Goal: Information Seeking & Learning: Learn about a topic

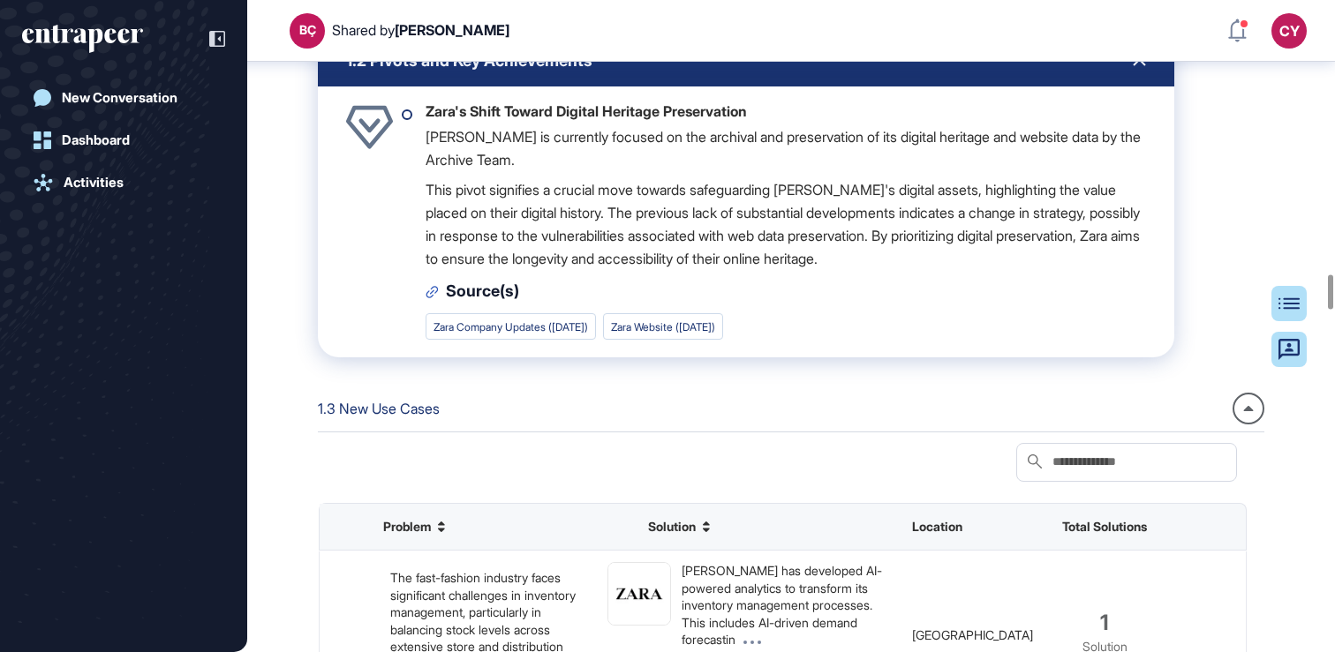
scroll to position [5212, 0]
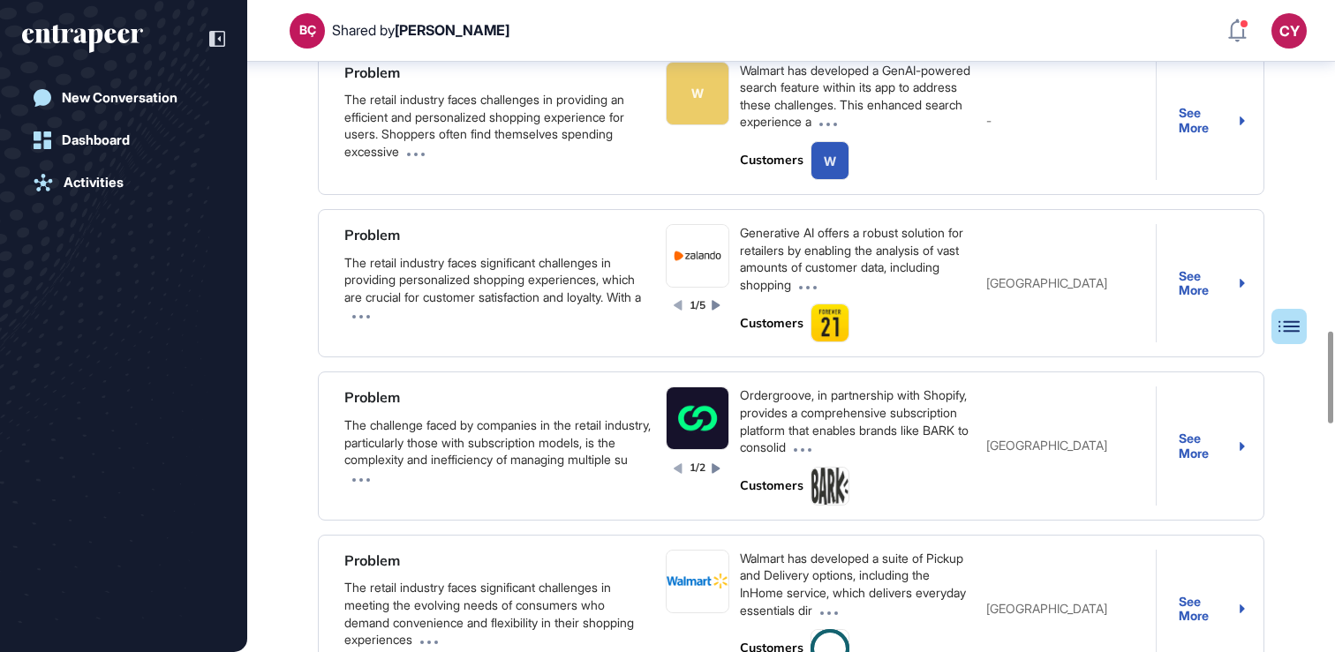
scroll to position [2351, 0]
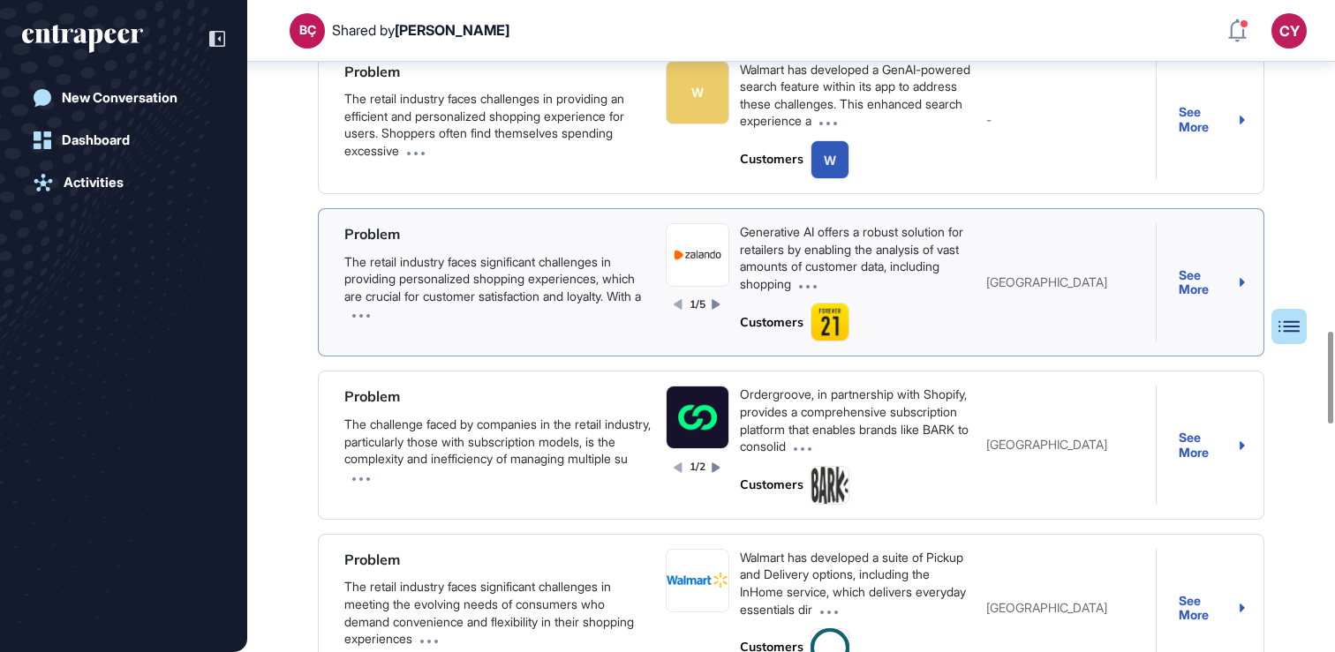
click at [1192, 297] on div "See More" at bounding box center [1211, 282] width 66 height 29
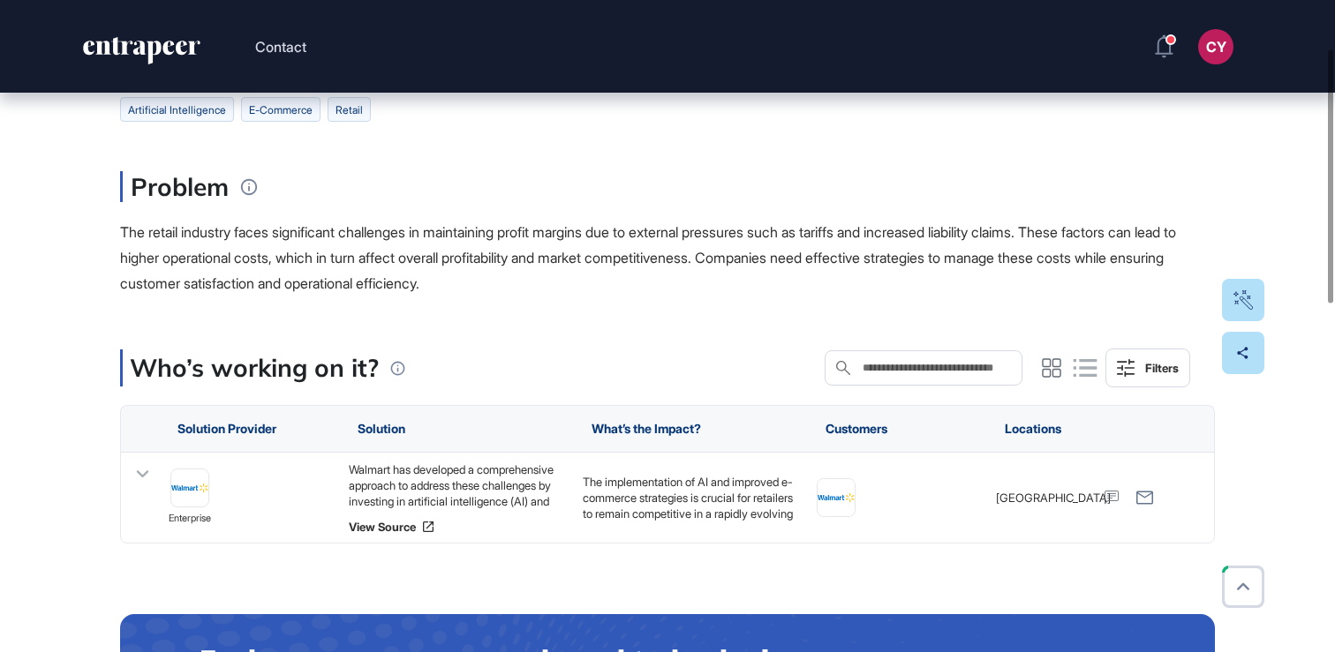
scroll to position [136, 0]
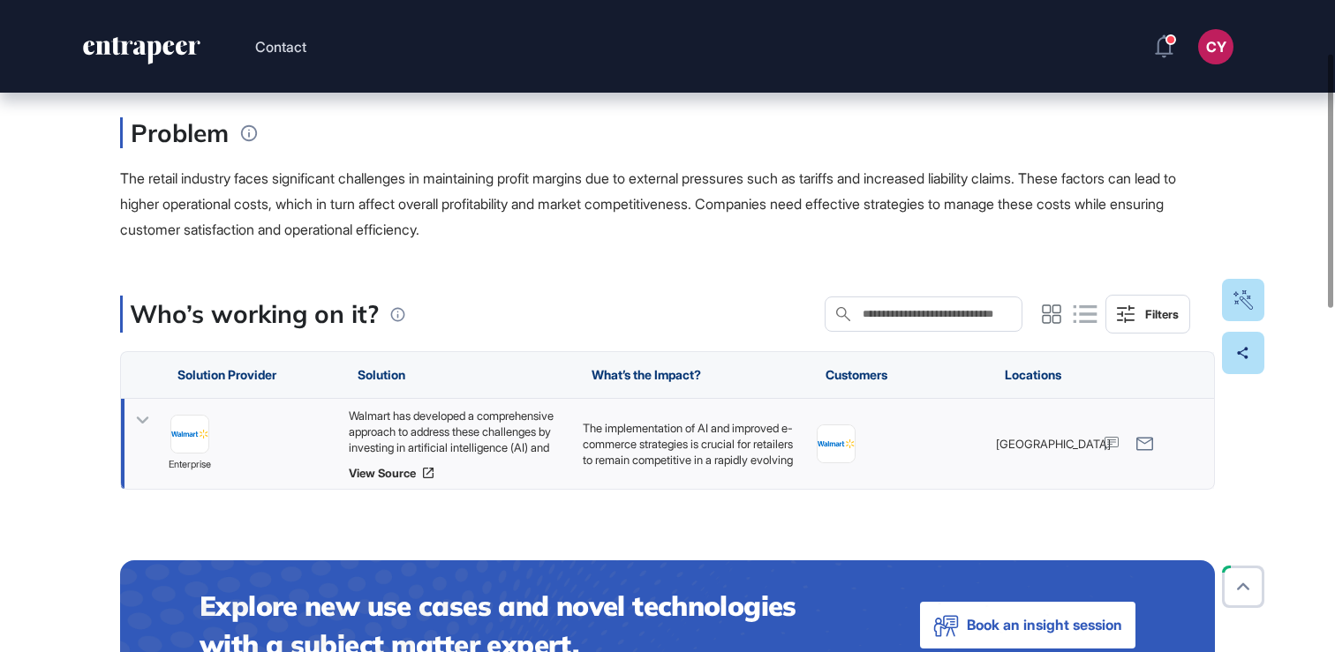
click at [140, 419] on icon at bounding box center [143, 421] width 26 height 26
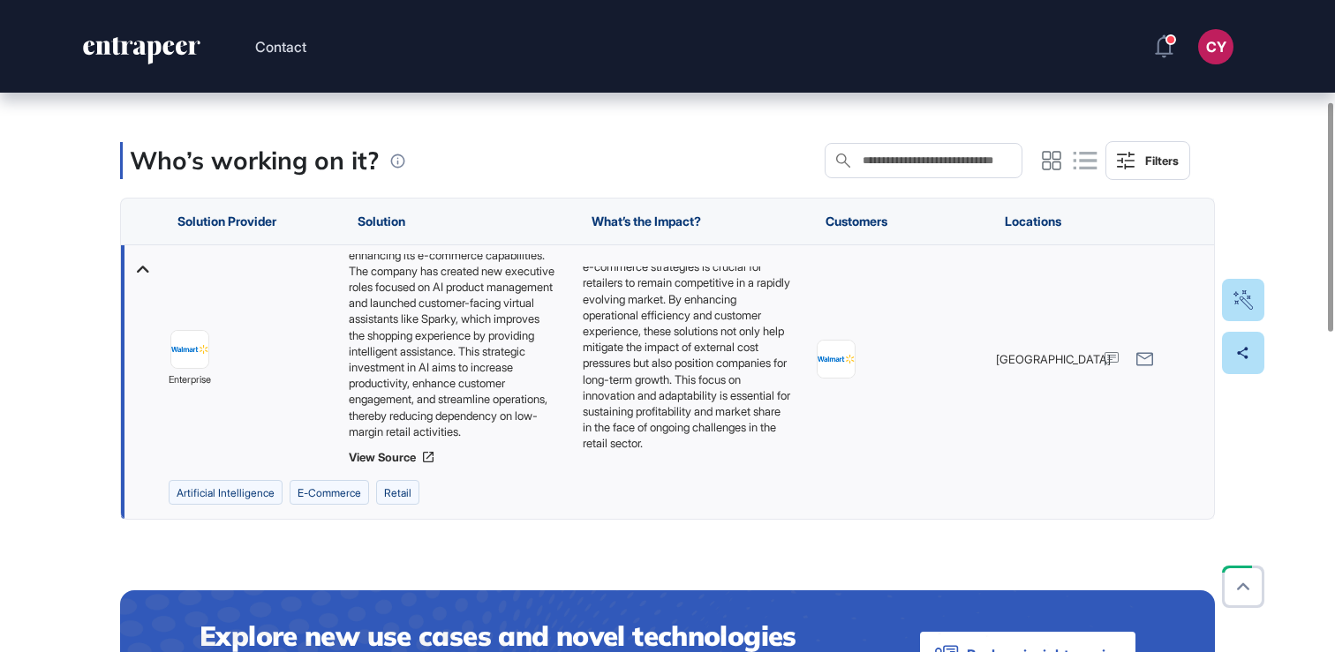
scroll to position [40, 0]
click at [340, 455] on div "enterprise" at bounding box center [457, 359] width 234 height 228
click at [503, 413] on div "Walmart has developed a comprehensive approach to address these challenges by i…" at bounding box center [457, 346] width 216 height 185
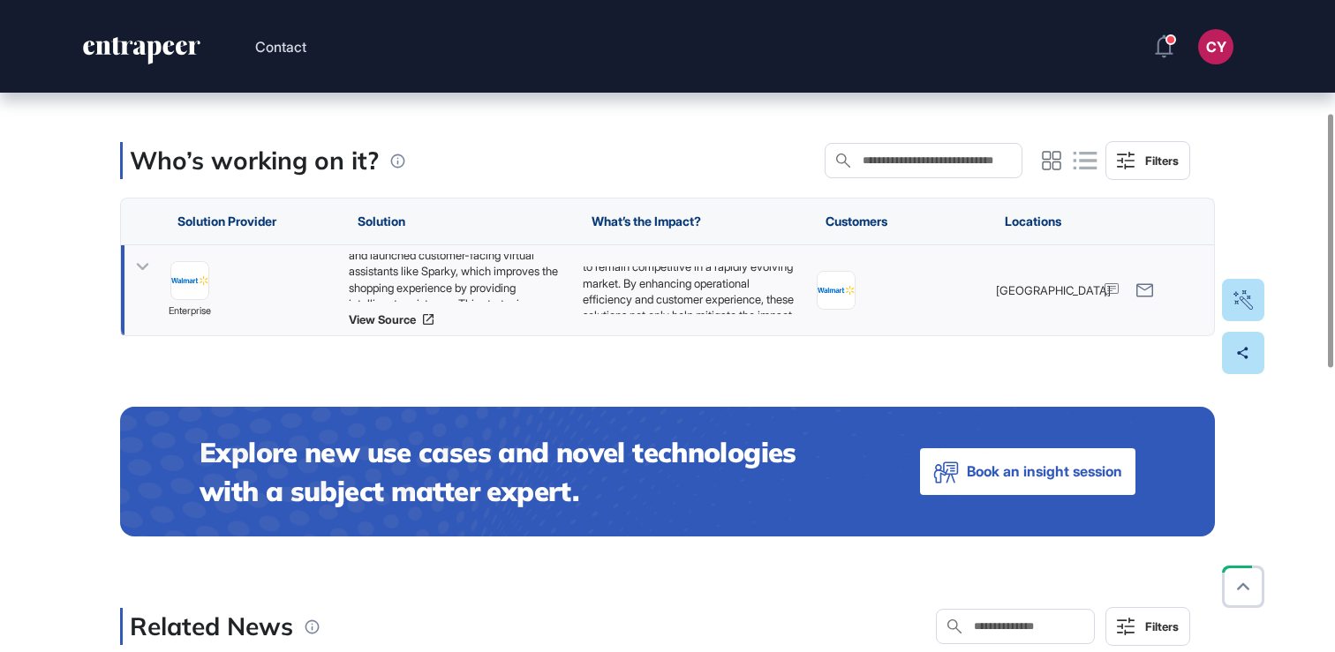
click at [142, 264] on icon at bounding box center [143, 267] width 26 height 26
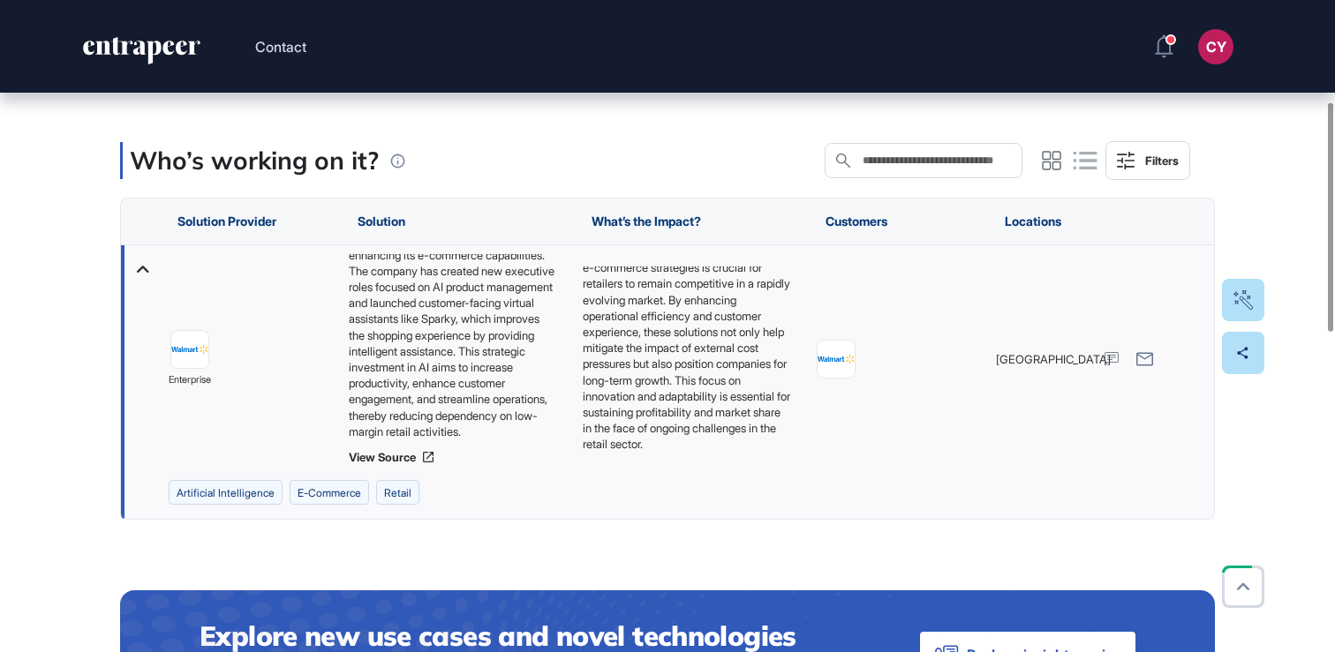
scroll to position [0, 0]
click at [397, 458] on link "View Source" at bounding box center [457, 457] width 216 height 14
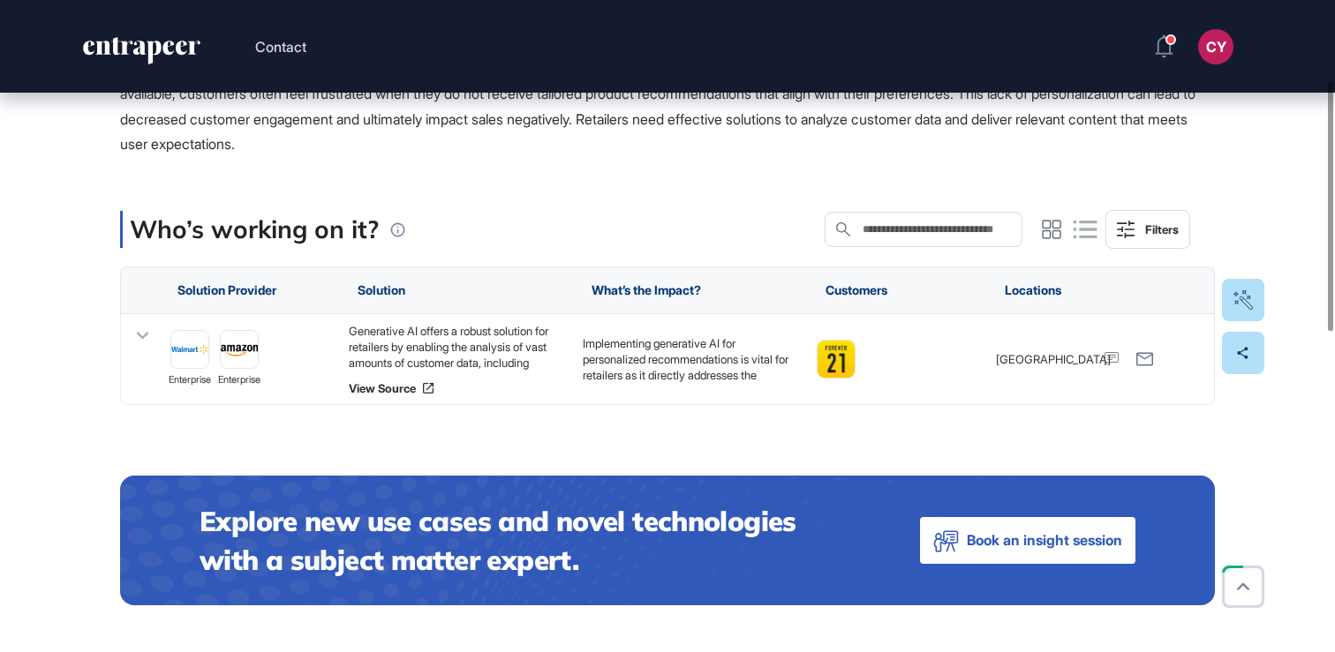
scroll to position [252, 0]
